Goal: Task Accomplishment & Management: Manage account settings

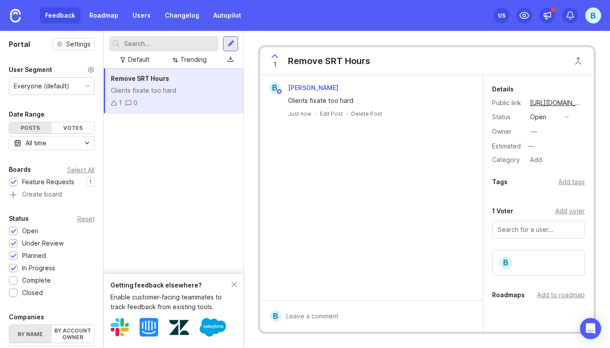
click at [232, 279] on div "Getting feedback elsewhere? Enable customer-facing teammates to track feedback …" at bounding box center [174, 310] width 140 height 75
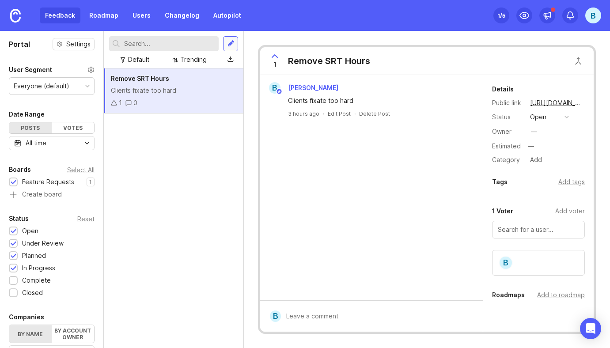
click at [235, 40] on div at bounding box center [230, 43] width 15 height 15
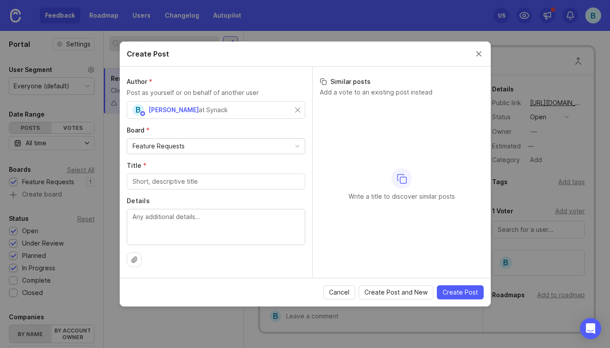
click at [474, 60] on div "Create Post" at bounding box center [305, 54] width 371 height 25
click at [473, 60] on div "Create Post" at bounding box center [305, 54] width 371 height 25
click at [473, 57] on div "Create Post" at bounding box center [305, 54] width 371 height 25
click at [478, 54] on button "Close create post modal" at bounding box center [479, 54] width 10 height 10
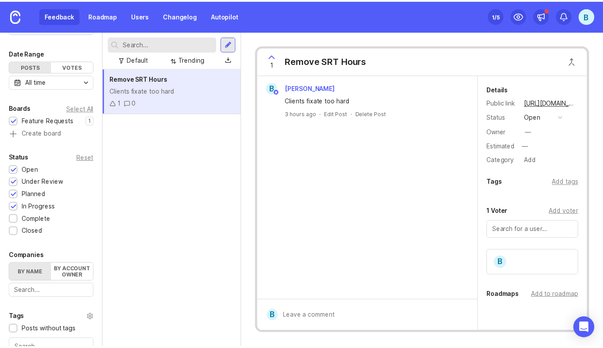
scroll to position [68, 0]
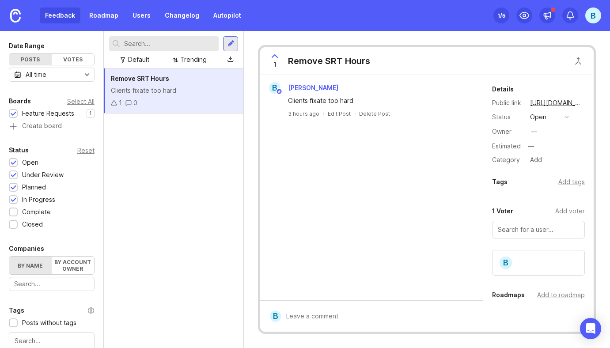
click at [137, 209] on div "Remove SRT Hours Clients fixate too hard 1 0" at bounding box center [174, 207] width 140 height 279
click at [183, 83] on div "Remove SRT Hours" at bounding box center [174, 79] width 126 height 10
click at [575, 68] on button "Close button" at bounding box center [578, 61] width 18 height 18
click at [416, 67] on div "1 Remove SRT Hours" at bounding box center [426, 61] width 333 height 28
click at [275, 54] on icon at bounding box center [274, 56] width 11 height 11
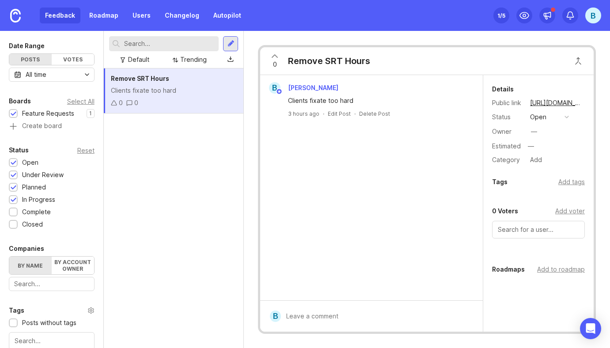
click at [278, 58] on icon at bounding box center [274, 56] width 11 height 11
click at [309, 59] on div "Remove SRT Hours" at bounding box center [329, 61] width 82 height 12
click at [227, 49] on div at bounding box center [230, 43] width 15 height 15
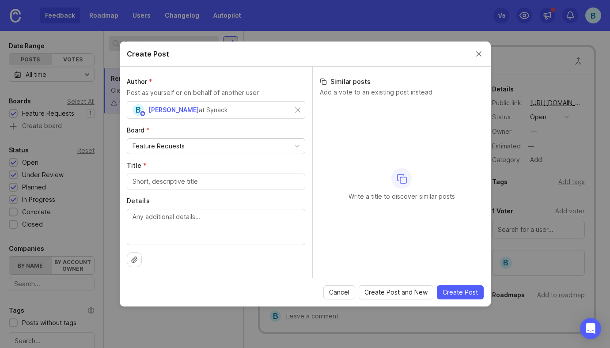
click at [487, 48] on div "Create Post" at bounding box center [305, 54] width 371 height 25
click at [479, 48] on div "Create Post" at bounding box center [305, 54] width 371 height 25
click at [477, 59] on div "Create Post" at bounding box center [305, 54] width 371 height 25
click at [477, 53] on button "Close create post modal" at bounding box center [479, 54] width 10 height 10
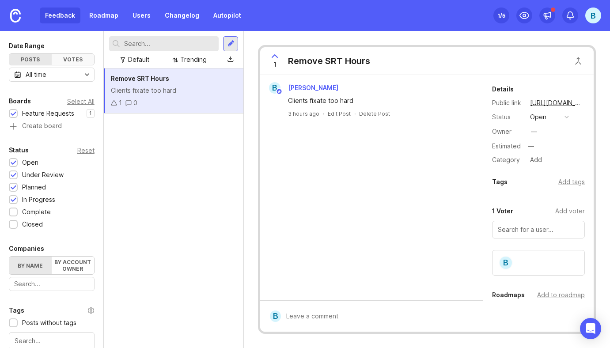
click at [67, 58] on div "Votes" at bounding box center [73, 59] width 42 height 11
click at [31, 58] on div "Posts" at bounding box center [30, 59] width 42 height 11
click at [96, 15] on link "Roadmap" at bounding box center [104, 16] width 40 height 16
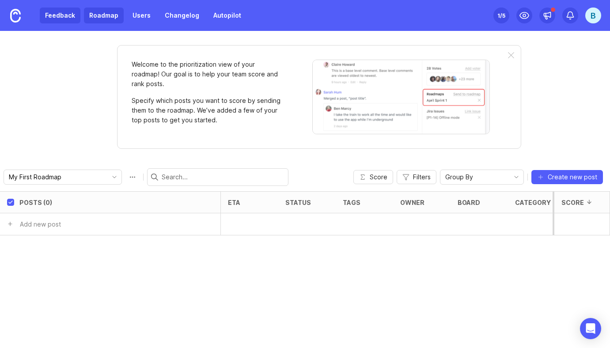
click at [59, 15] on link "Feedback" at bounding box center [60, 16] width 41 height 16
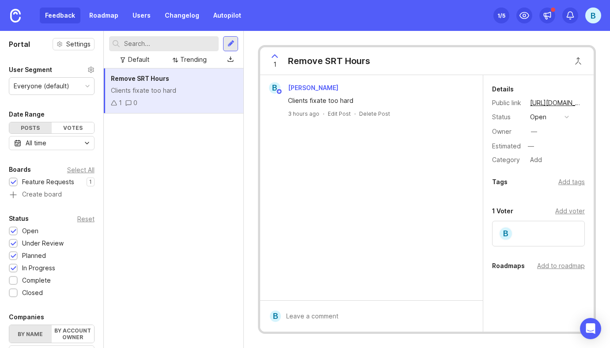
click at [189, 168] on div "Remove SRT Hours Clients fixate too hard 1 0" at bounding box center [174, 207] width 140 height 279
click at [525, 19] on icon at bounding box center [524, 15] width 11 height 11
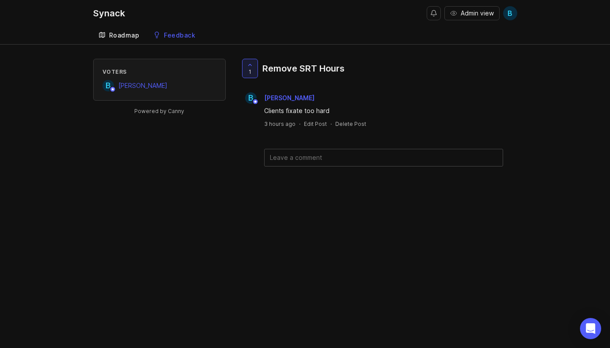
click at [129, 39] on link "Roadmap" at bounding box center [119, 35] width 52 height 18
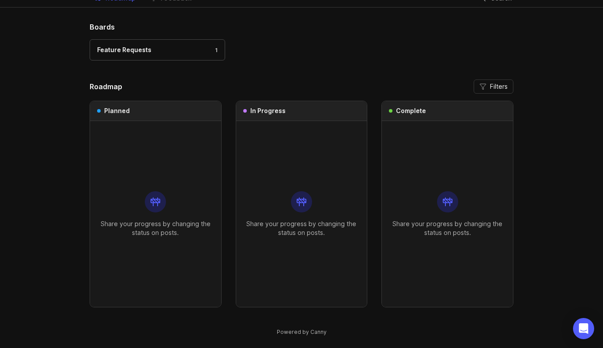
click at [163, 213] on div "Share your progress by changing the status on posts." at bounding box center [155, 214] width 117 height 186
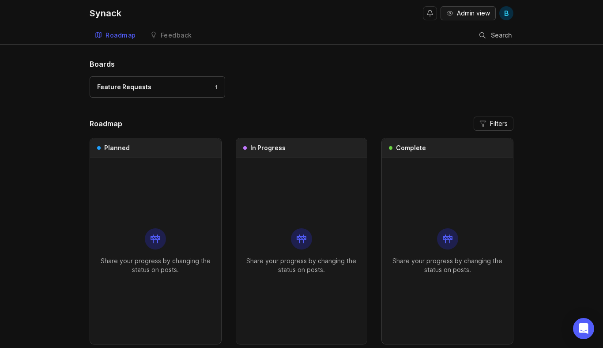
click at [453, 11] on button "Admin view" at bounding box center [468, 13] width 55 height 14
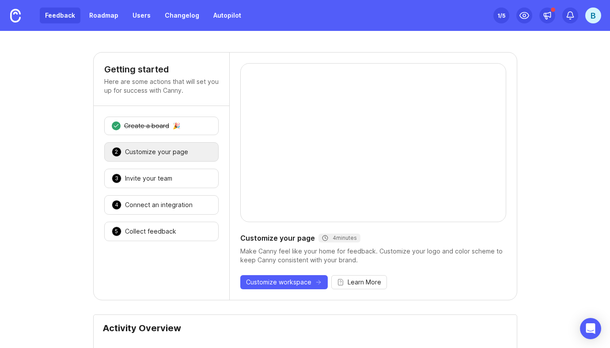
click at [73, 16] on link "Feedback" at bounding box center [60, 16] width 41 height 16
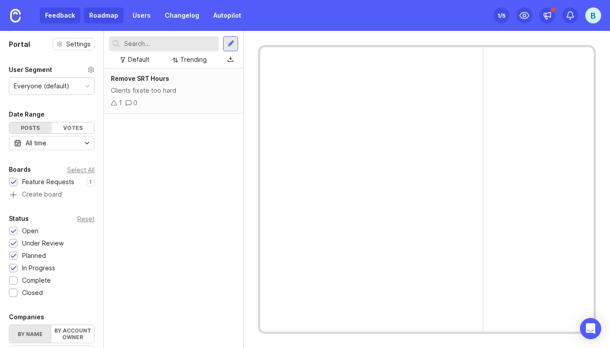
click at [102, 13] on link "Roadmap" at bounding box center [104, 16] width 40 height 16
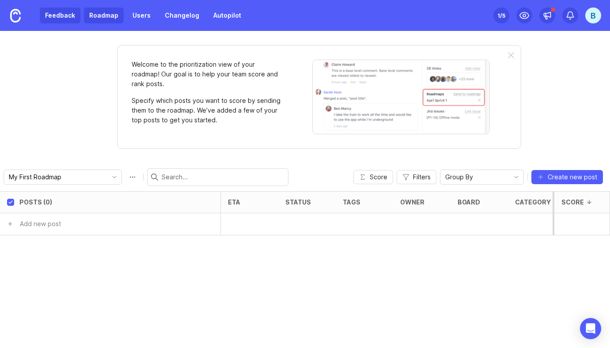
click at [61, 12] on link "Feedback" at bounding box center [60, 16] width 41 height 16
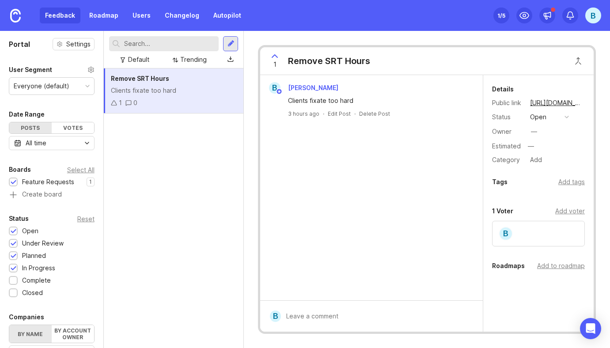
click at [496, 15] on div "Set up Canny 1 /5" at bounding box center [501, 15] width 16 height 12
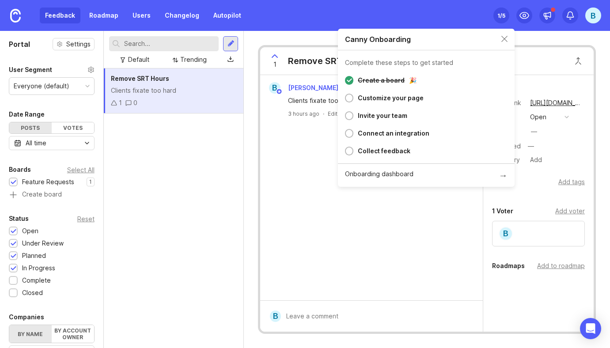
click at [498, 17] on div "1 /5" at bounding box center [501, 15] width 8 height 12
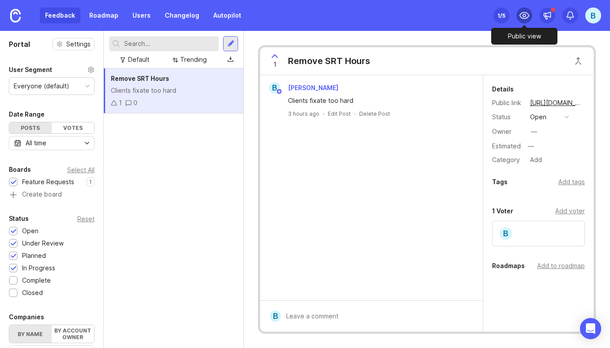
click at [518, 16] on div at bounding box center [524, 16] width 16 height 16
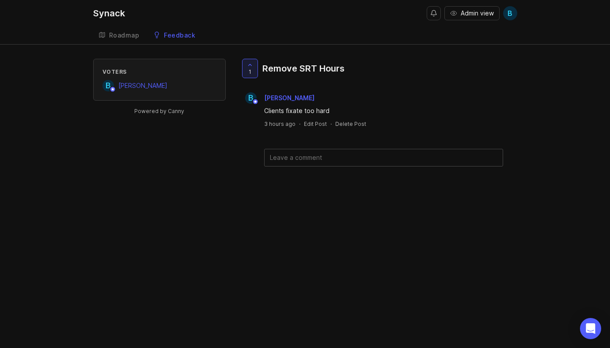
click at [109, 45] on div "Synack Admin view B Create Roadmap Feedback Feature Requests Voters B [PERSON_N…" at bounding box center [305, 174] width 610 height 348
click at [120, 36] on div "Roadmap" at bounding box center [124, 35] width 30 height 6
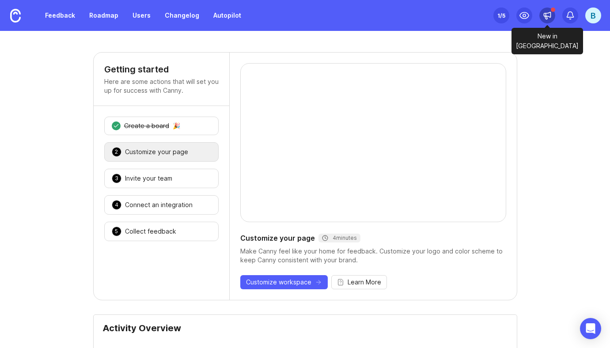
click at [546, 15] on icon at bounding box center [546, 14] width 0 height 3
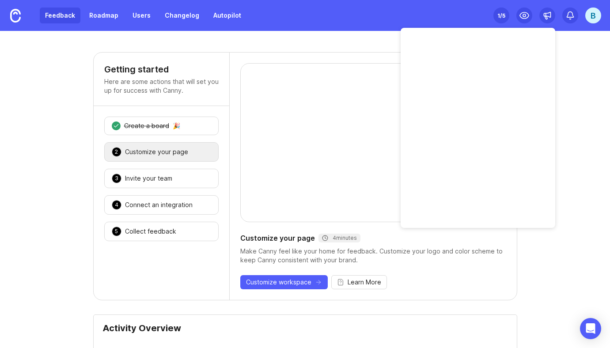
click at [79, 14] on link "Feedback" at bounding box center [60, 16] width 41 height 16
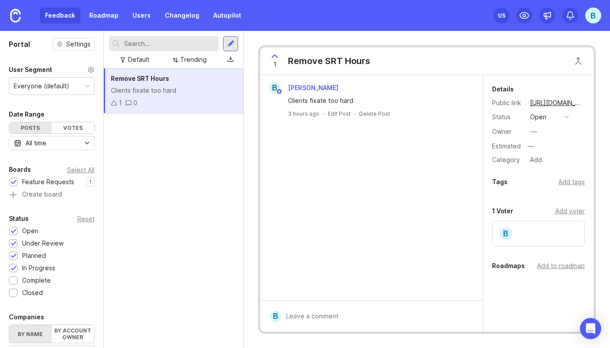
click at [166, 46] on input "text" at bounding box center [169, 44] width 91 height 10
click at [156, 171] on div "Remove SRT Hours Clients fixate too hard 1 0" at bounding box center [174, 207] width 140 height 279
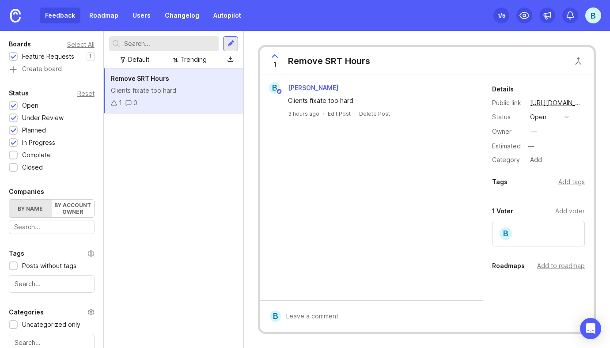
scroll to position [52, 0]
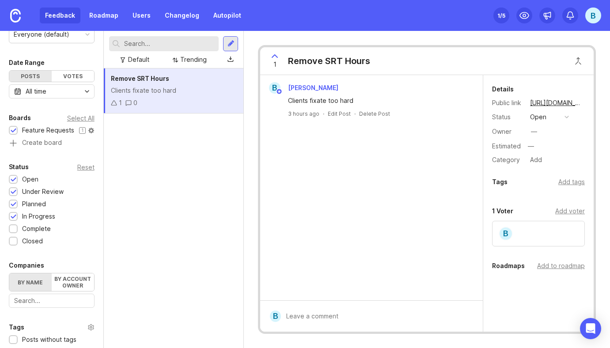
click at [57, 132] on div "Feature Requests" at bounding box center [48, 130] width 52 height 10
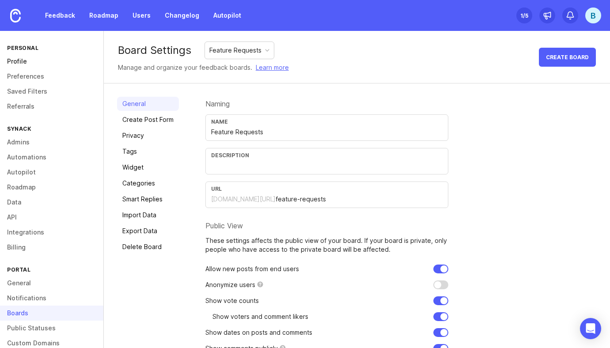
click at [25, 55] on link "Profile" at bounding box center [51, 61] width 103 height 15
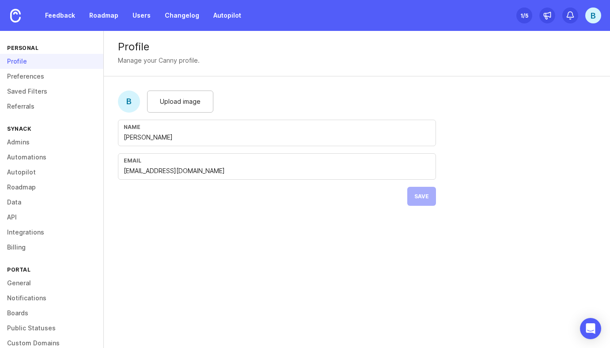
click at [26, 44] on div "Personal" at bounding box center [51, 48] width 103 height 12
click at [70, 11] on link "Feedback" at bounding box center [60, 16] width 41 height 16
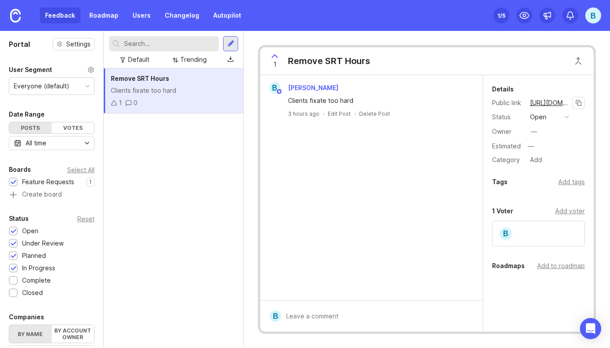
click at [553, 102] on link "[URL][DOMAIN_NAME]" at bounding box center [549, 102] width 45 height 11
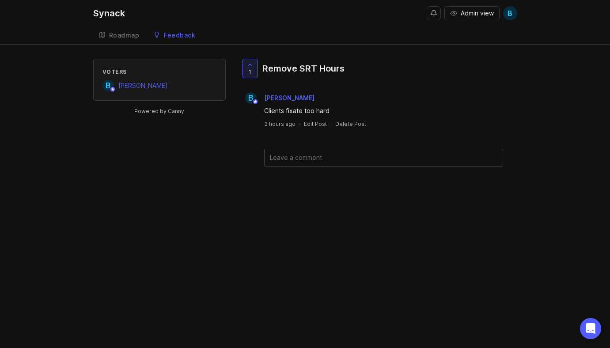
click at [182, 41] on link "Feedback" at bounding box center [174, 35] width 53 height 18
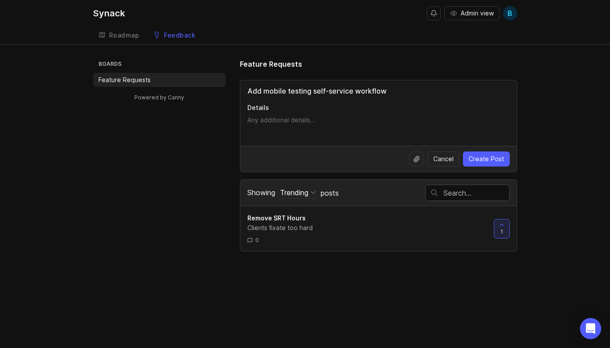
type input "Add mobile testing self-service workflow"
click at [314, 116] on textarea "Details" at bounding box center [378, 125] width 262 height 18
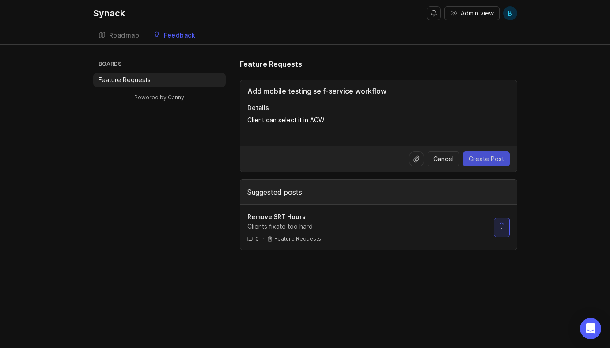
type textarea "Client can select it in ACW"
click at [487, 157] on span "Create Post" at bounding box center [485, 159] width 35 height 9
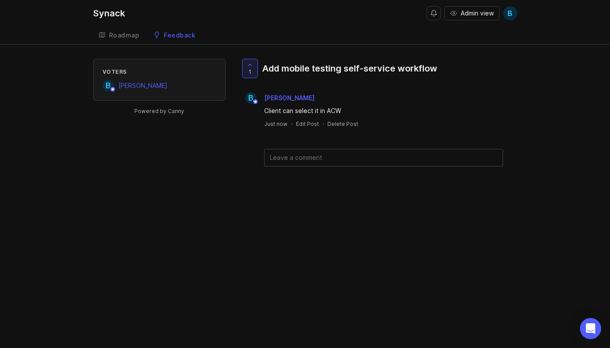
click at [166, 37] on div "Feedback" at bounding box center [179, 35] width 31 height 6
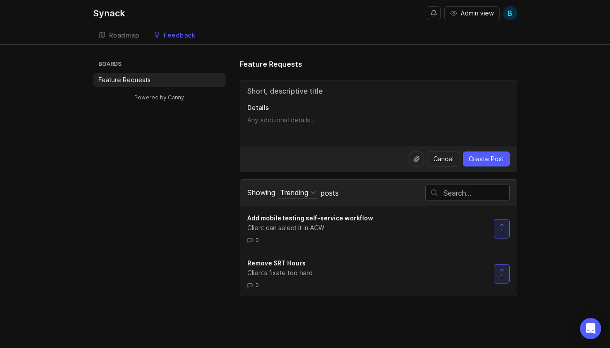
click at [252, 189] on span "Showing" at bounding box center [261, 192] width 28 height 9
click at [278, 189] on button "Trending" at bounding box center [297, 193] width 39 height 12
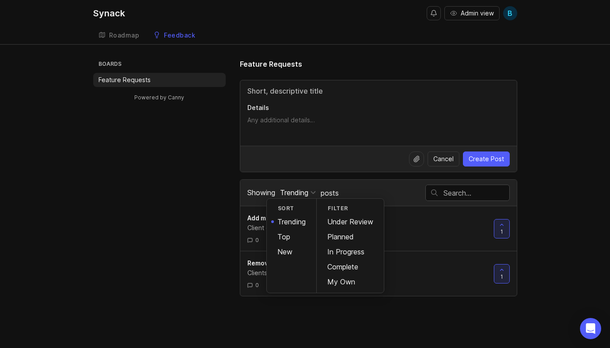
click at [327, 191] on span "posts" at bounding box center [330, 193] width 18 height 10
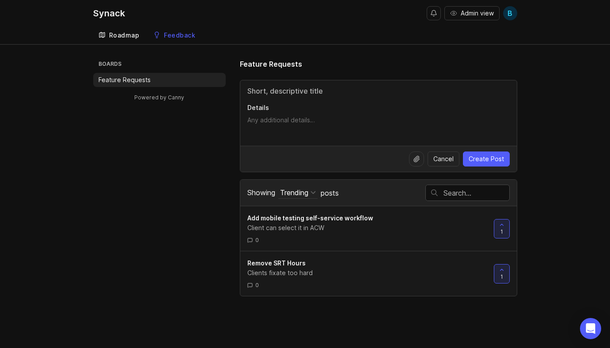
click at [126, 42] on link "Roadmap" at bounding box center [119, 35] width 52 height 18
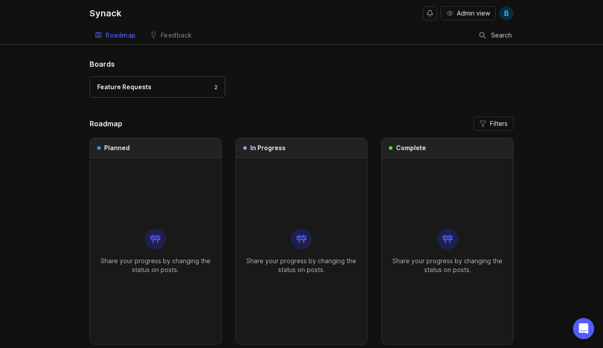
click at [509, 18] on span "B" at bounding box center [506, 13] width 14 height 14
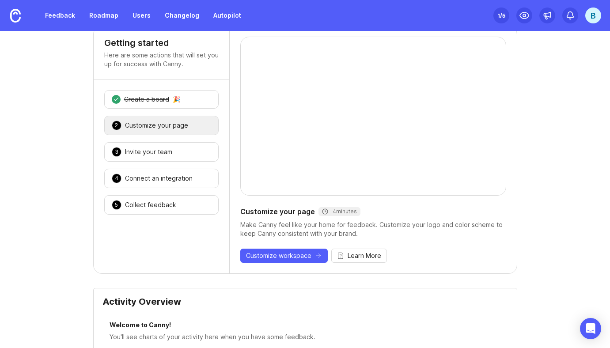
scroll to position [31, 0]
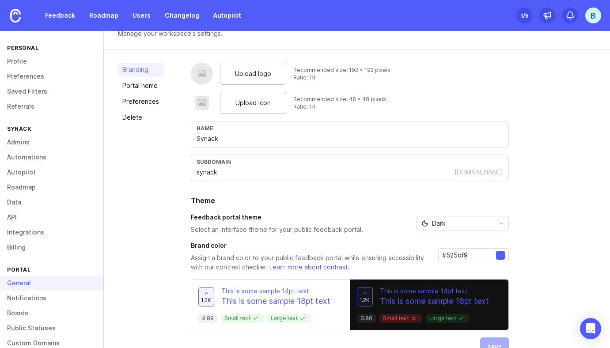
scroll to position [48, 0]
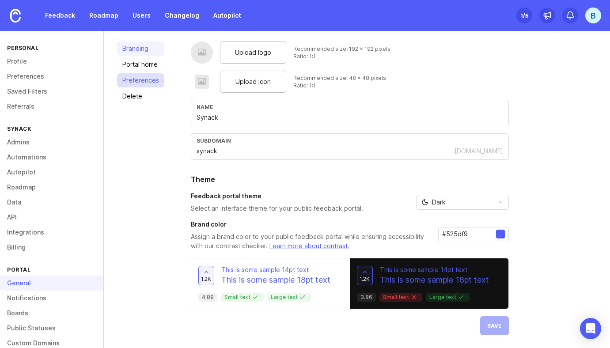
click at [137, 84] on link "Preferences" at bounding box center [140, 80] width 47 height 14
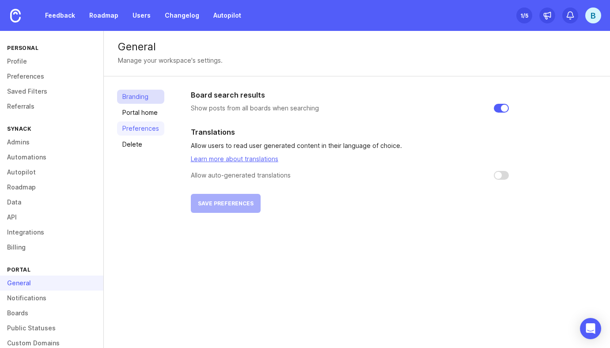
click at [148, 100] on link "Branding" at bounding box center [140, 97] width 47 height 14
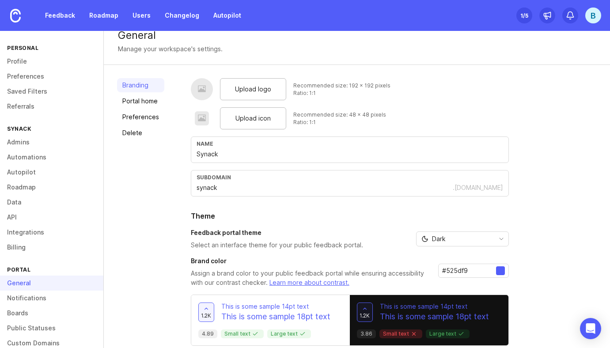
scroll to position [6, 0]
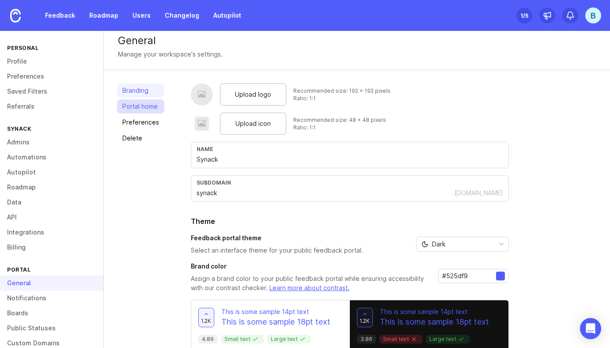
click at [136, 102] on link "Portal home" at bounding box center [140, 106] width 47 height 14
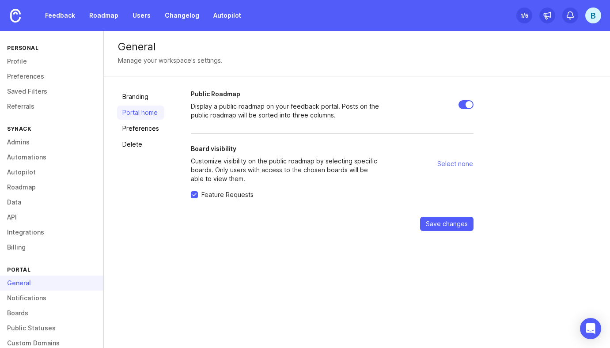
click at [519, 16] on div "Set up Canny 1 /5" at bounding box center [524, 15] width 16 height 12
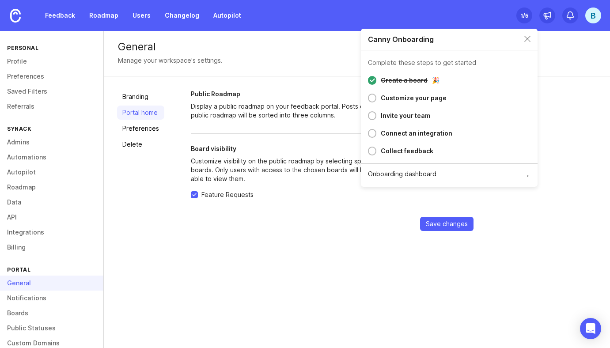
click at [397, 115] on div "Invite your team" at bounding box center [405, 115] width 49 height 11
click at [374, 117] on div at bounding box center [372, 115] width 8 height 9
click at [54, 303] on link "Notifications" at bounding box center [51, 298] width 103 height 15
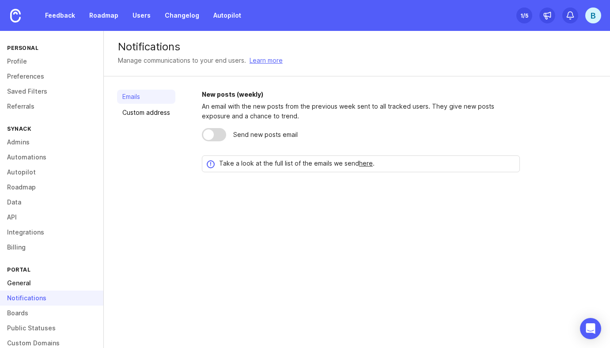
click at [33, 286] on link "General" at bounding box center [51, 282] width 103 height 15
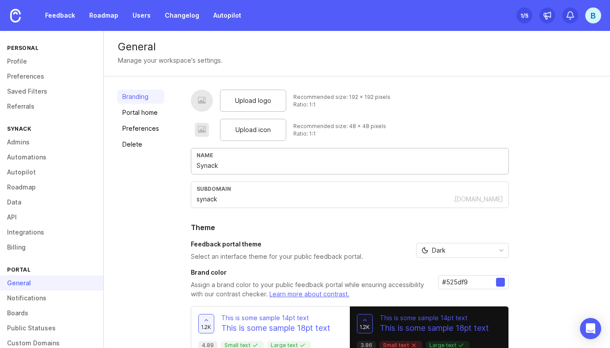
click at [238, 170] on input "Synack" at bounding box center [349, 166] width 306 height 10
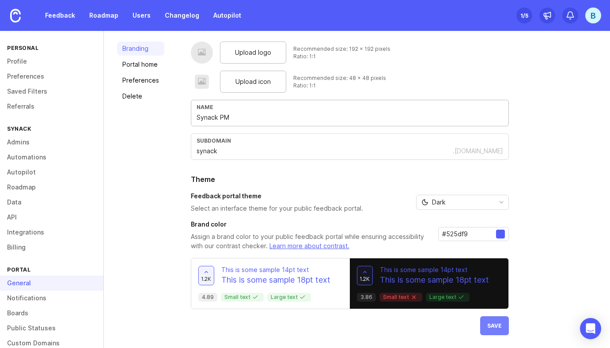
type input "Synack PM"
click at [487, 328] on button "Save" at bounding box center [494, 325] width 29 height 19
click at [526, 15] on div "1 /5" at bounding box center [524, 15] width 8 height 12
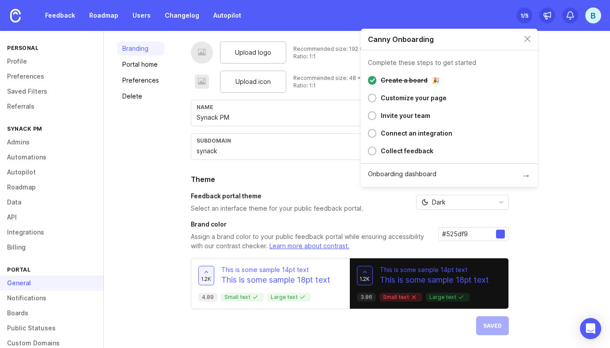
click at [411, 96] on div "Customize your page" at bounding box center [414, 98] width 66 height 11
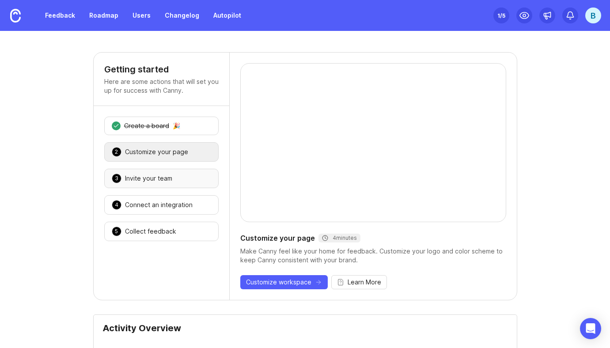
click at [166, 173] on div "3 Invite your team 🎉" at bounding box center [161, 178] width 114 height 19
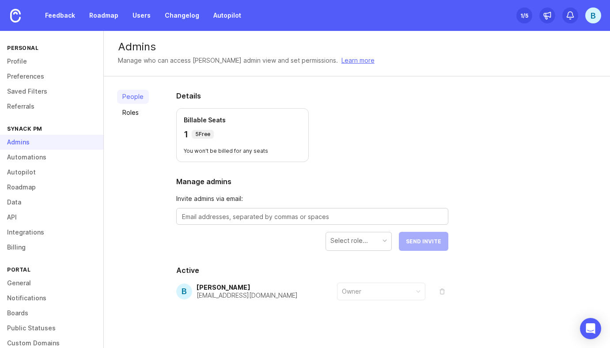
click at [277, 219] on textarea at bounding box center [312, 217] width 260 height 10
type textarea "[EMAIL_ADDRESS][DOMAIN_NAME]"
click at [382, 239] on div "Select role..." at bounding box center [358, 240] width 65 height 17
click at [426, 242] on span "Send Invite" at bounding box center [423, 241] width 35 height 7
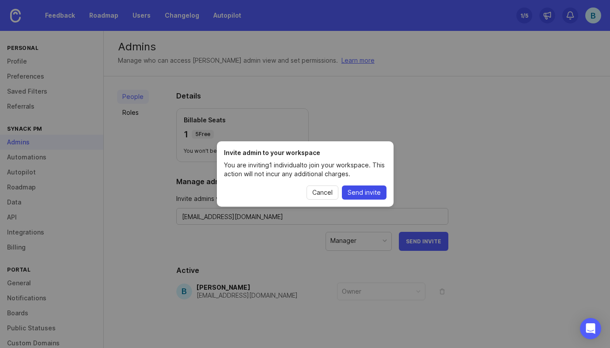
click at [354, 196] on span "Send invite" at bounding box center [363, 192] width 33 height 9
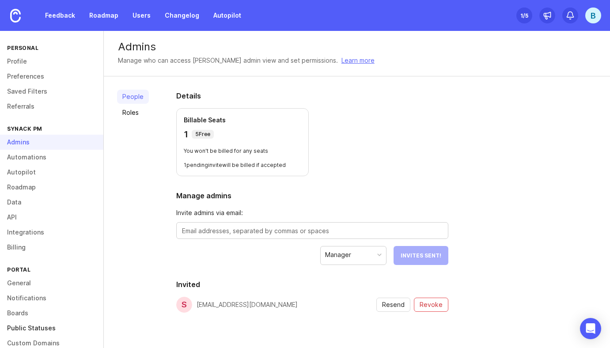
scroll to position [44, 0]
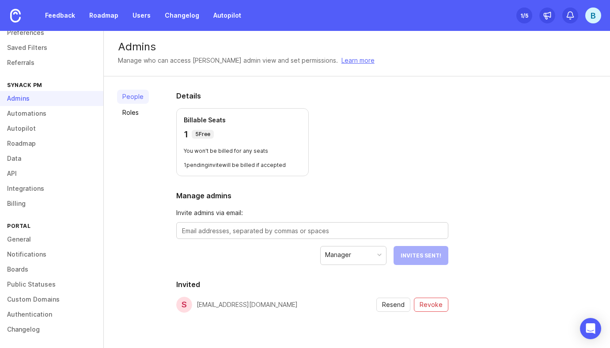
click at [529, 15] on div "Set up Canny 1 /5" at bounding box center [524, 15] width 16 height 12
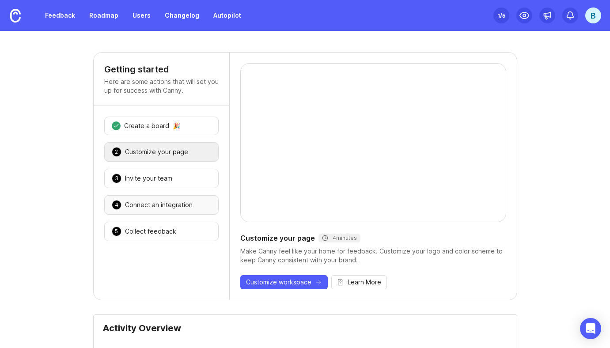
click at [174, 195] on div "4 Connect an integration 🎉" at bounding box center [161, 204] width 114 height 19
